Goal: Task Accomplishment & Management: Complete application form

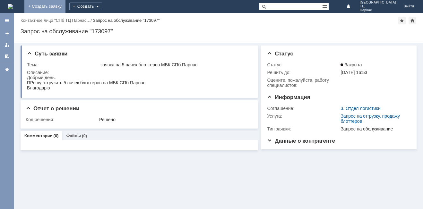
click at [65, 4] on link "+ Создать заявку" at bounding box center [44, 6] width 41 height 13
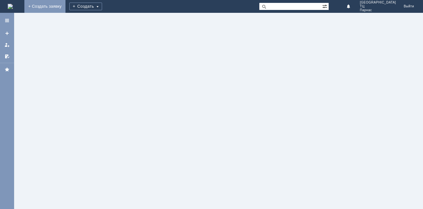
click at [65, 4] on link "+ Создать заявку" at bounding box center [44, 6] width 41 height 13
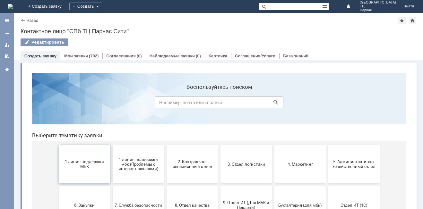
click at [73, 161] on span "1 линия поддержки МБК" at bounding box center [85, 165] width 48 height 10
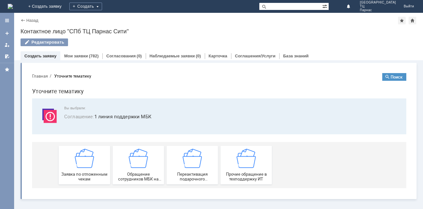
click at [73, 161] on div "Заявка по отложенным чекам" at bounding box center [85, 165] width 48 height 33
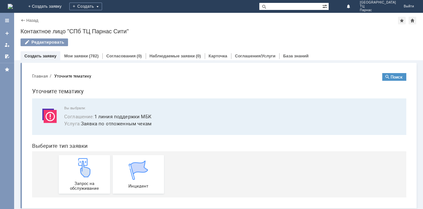
click at [75, 161] on img at bounding box center [84, 167] width 19 height 19
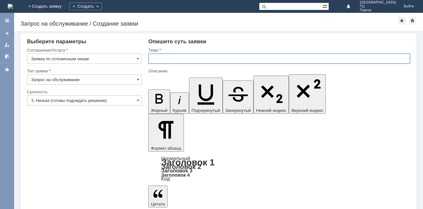
click at [156, 58] on input "text" at bounding box center [279, 59] width 262 height 10
type input "магазин [GEOGRAPHIC_DATA]"
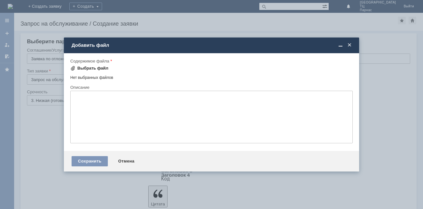
click at [72, 66] on span at bounding box center [72, 68] width 5 height 5
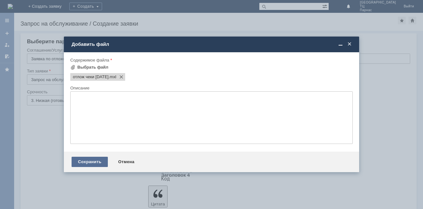
click at [90, 161] on div "Сохранить" at bounding box center [90, 162] width 36 height 10
